Goal: Transaction & Acquisition: Purchase product/service

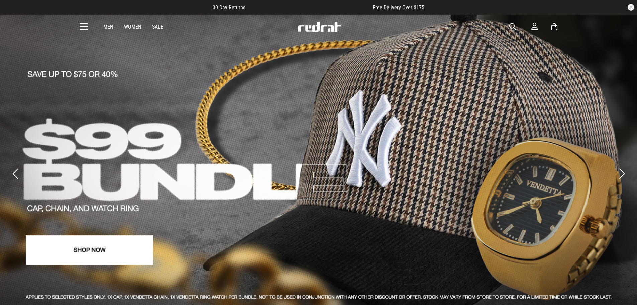
click at [630, 7] on button "button" at bounding box center [630, 7] width 7 height 7
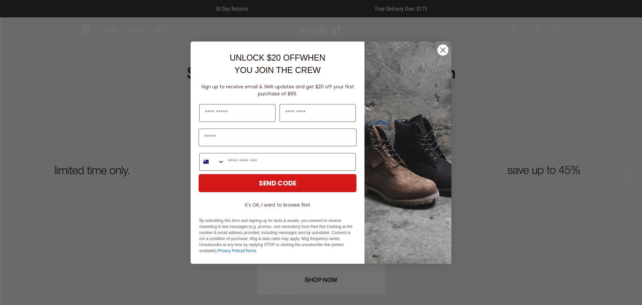
click at [449, 47] on img "POPUP Form" at bounding box center [407, 152] width 87 height 222
click at [445, 48] on icon "Close dialog" at bounding box center [443, 49] width 5 height 5
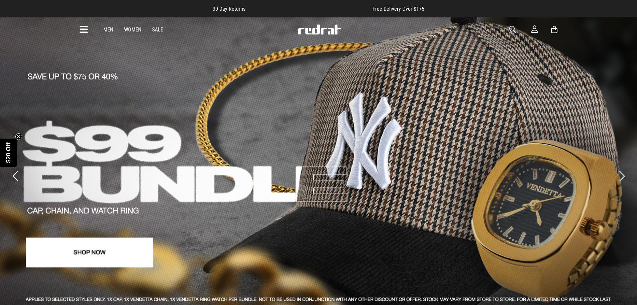
click at [19, 136] on icon "Close teaser" at bounding box center [18, 136] width 3 height 3
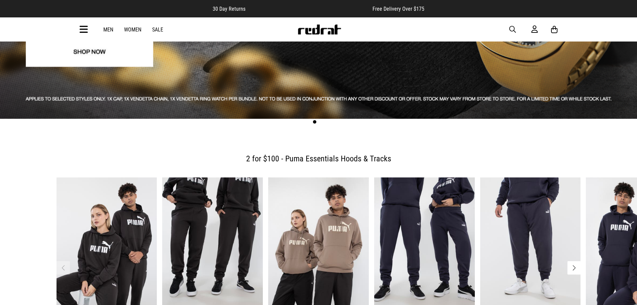
scroll to position [167, 0]
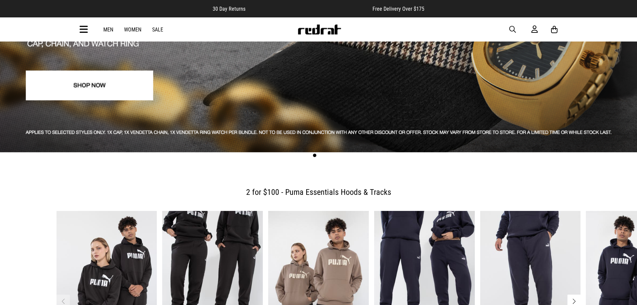
click at [84, 27] on icon at bounding box center [84, 29] width 8 height 11
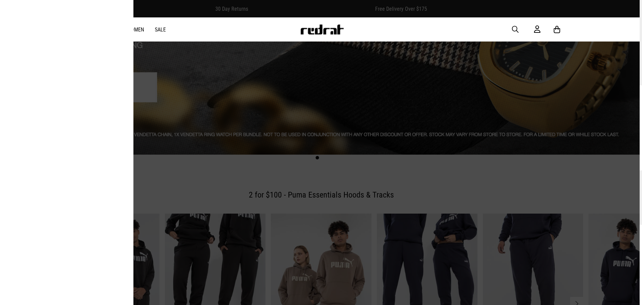
scroll to position [169, 0]
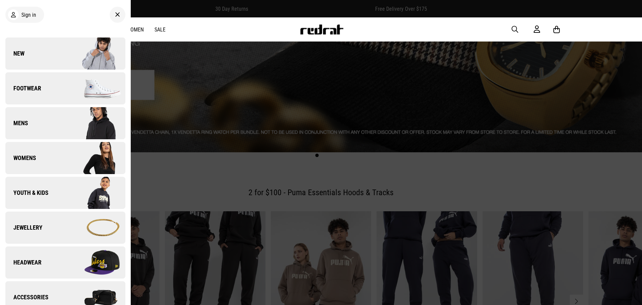
click at [43, 190] on span "Youth & Kids" at bounding box center [26, 193] width 43 height 8
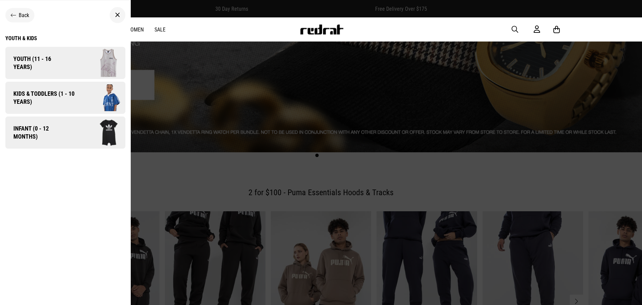
click at [52, 91] on span "Kids & Toddlers (1 - 10 years)" at bounding box center [41, 98] width 73 height 16
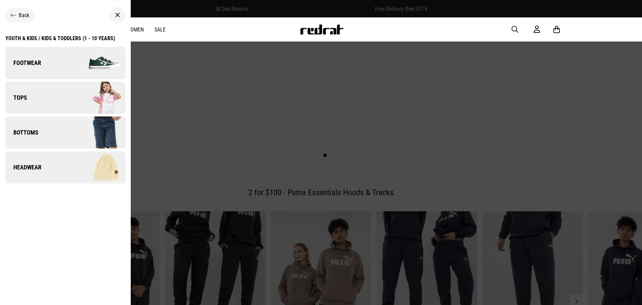
click at [53, 96] on link "Tops" at bounding box center [65, 98] width 120 height 32
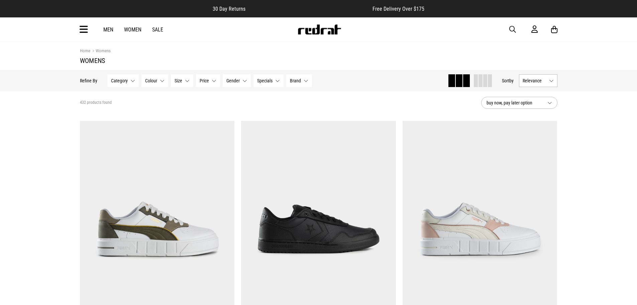
click at [123, 82] on span "Category" at bounding box center [119, 80] width 17 height 5
click at [116, 115] on span at bounding box center [116, 114] width 6 height 6
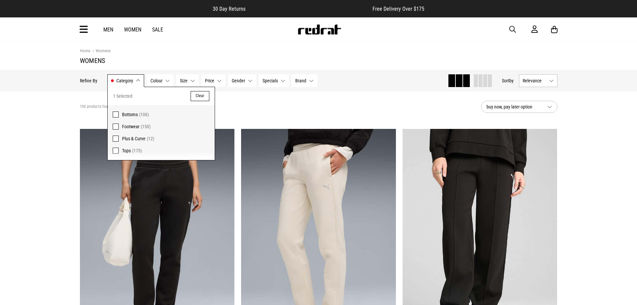
click at [186, 81] on span "Size" at bounding box center [184, 80] width 8 height 5
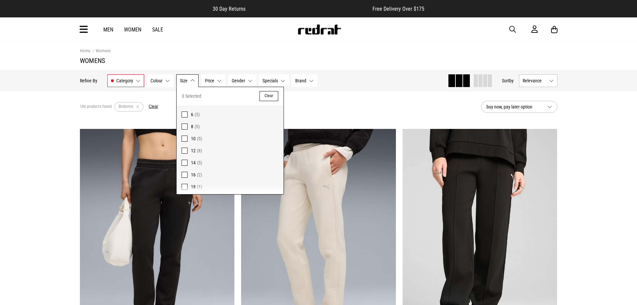
click at [183, 151] on span at bounding box center [185, 150] width 6 height 6
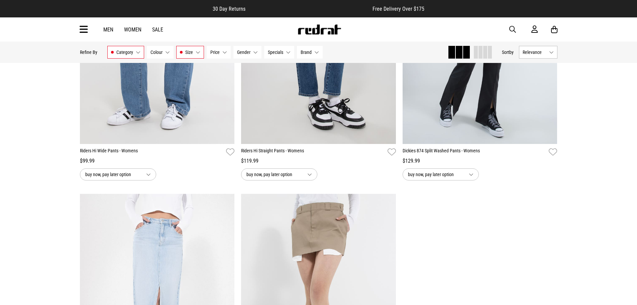
scroll to position [334, 0]
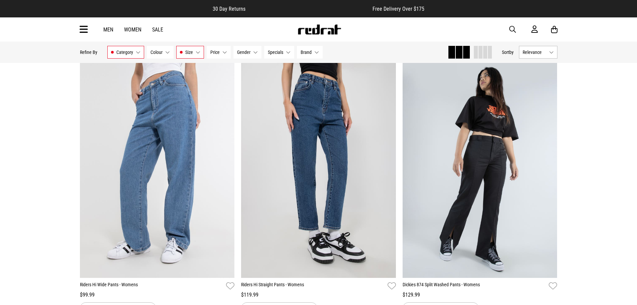
click at [158, 28] on link "Sale" at bounding box center [157, 29] width 11 height 6
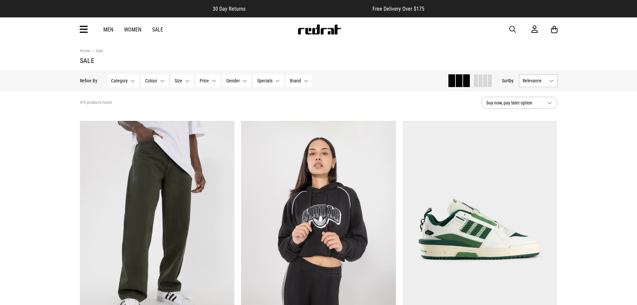
click at [117, 81] on span "Category" at bounding box center [119, 80] width 17 height 5
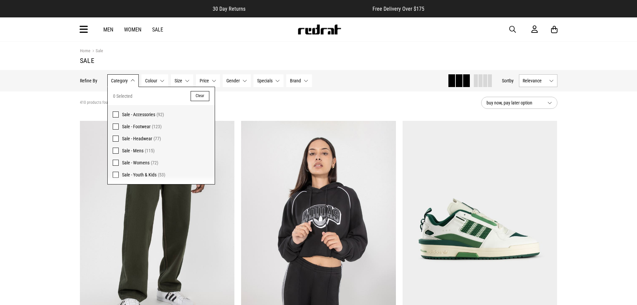
click at [114, 175] on span at bounding box center [116, 174] width 6 height 6
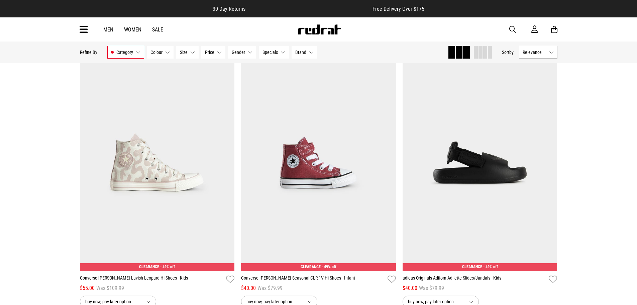
scroll to position [2139, 0]
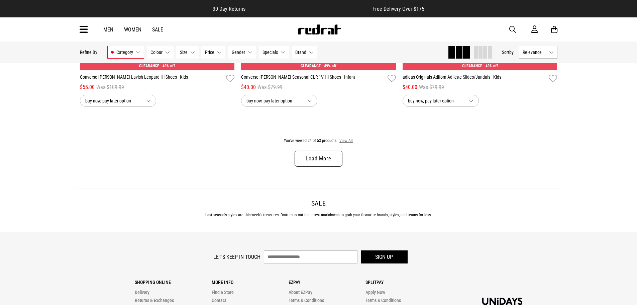
drag, startPoint x: 350, startPoint y: 144, endPoint x: 359, endPoint y: 148, distance: 9.9
click at [350, 144] on button "View All" at bounding box center [346, 141] width 14 height 6
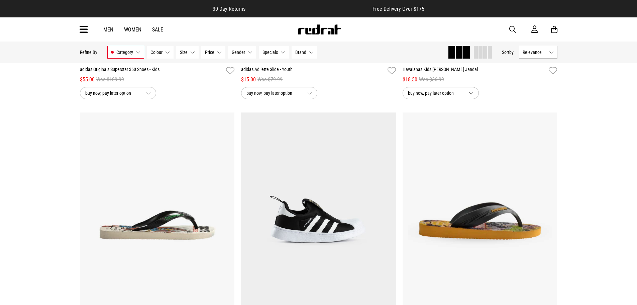
scroll to position [4245, 0]
